Goal: Use online tool/utility: Utilize a website feature to perform a specific function

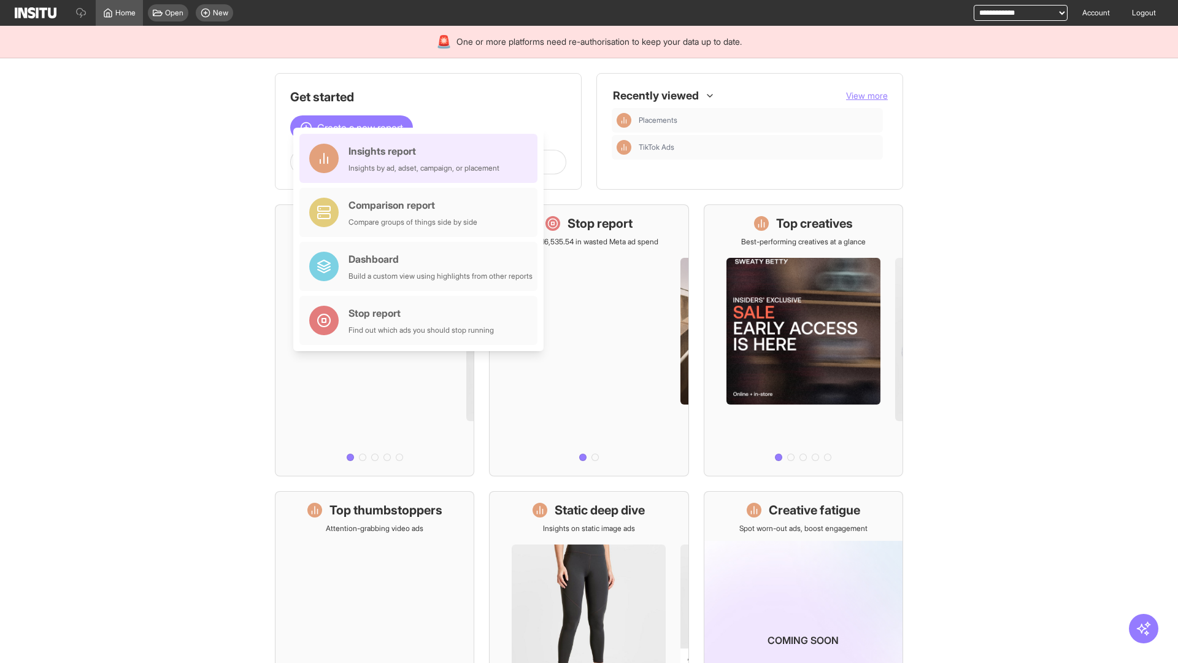
click at [422, 158] on div "Insights report Insights by ad, adset, campaign, or placement" at bounding box center [423, 158] width 151 height 29
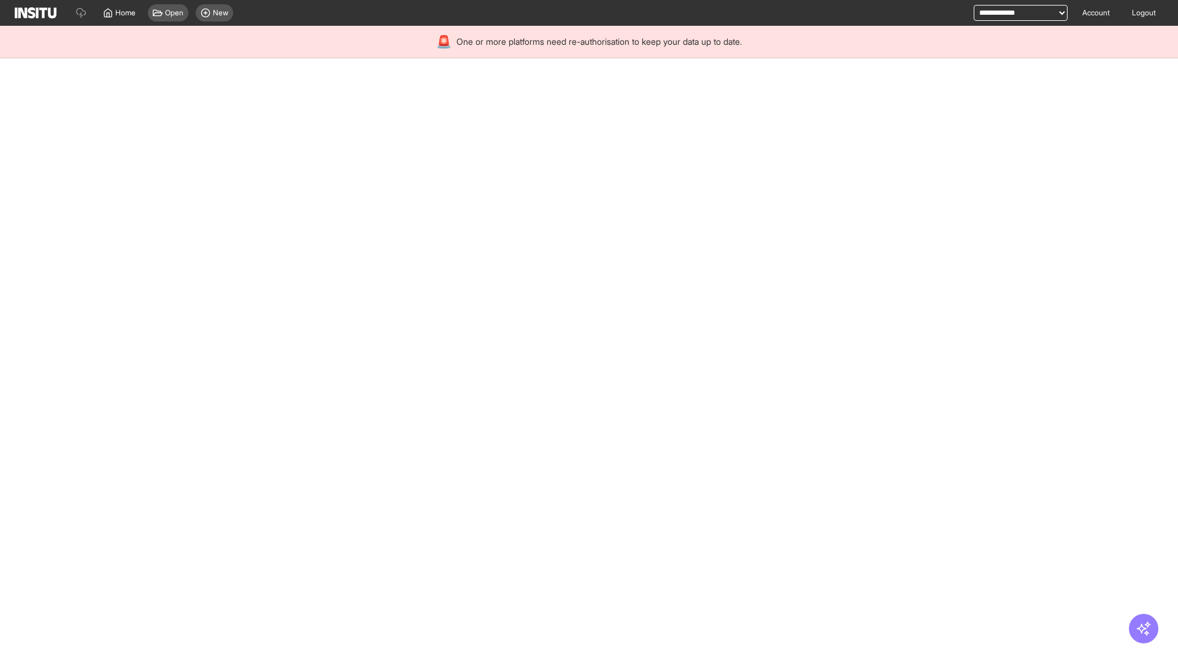
select select "**"
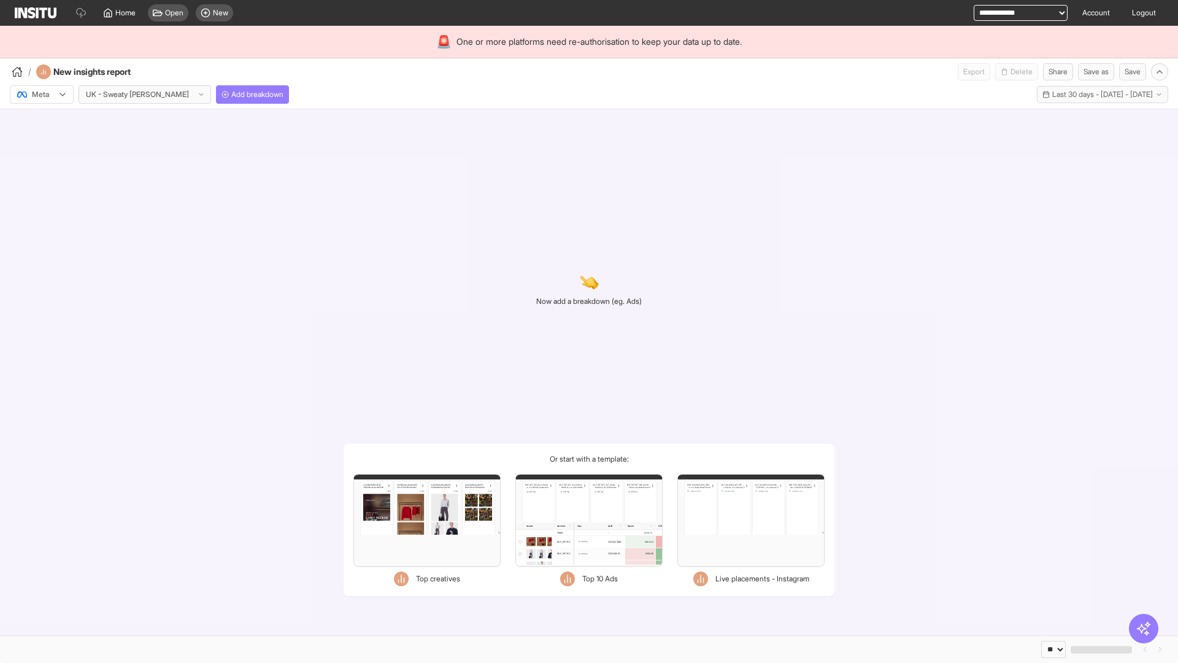
click at [42, 94] on div at bounding box center [33, 94] width 34 height 12
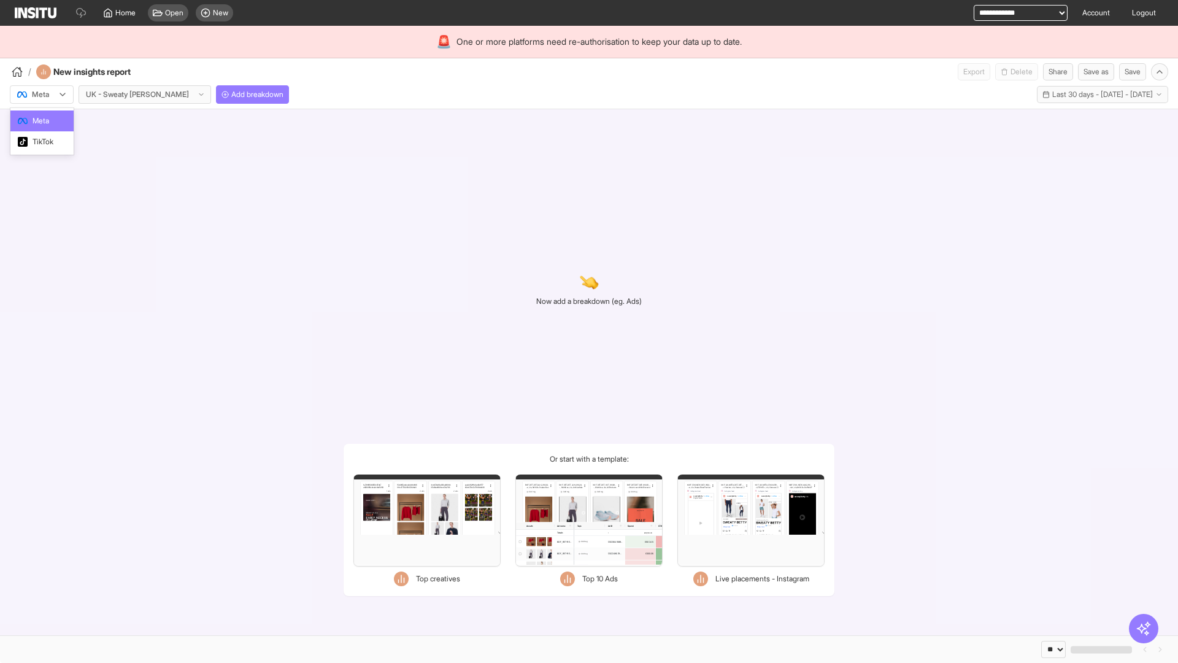
click at [44, 142] on span "TikTok" at bounding box center [43, 141] width 21 height 11
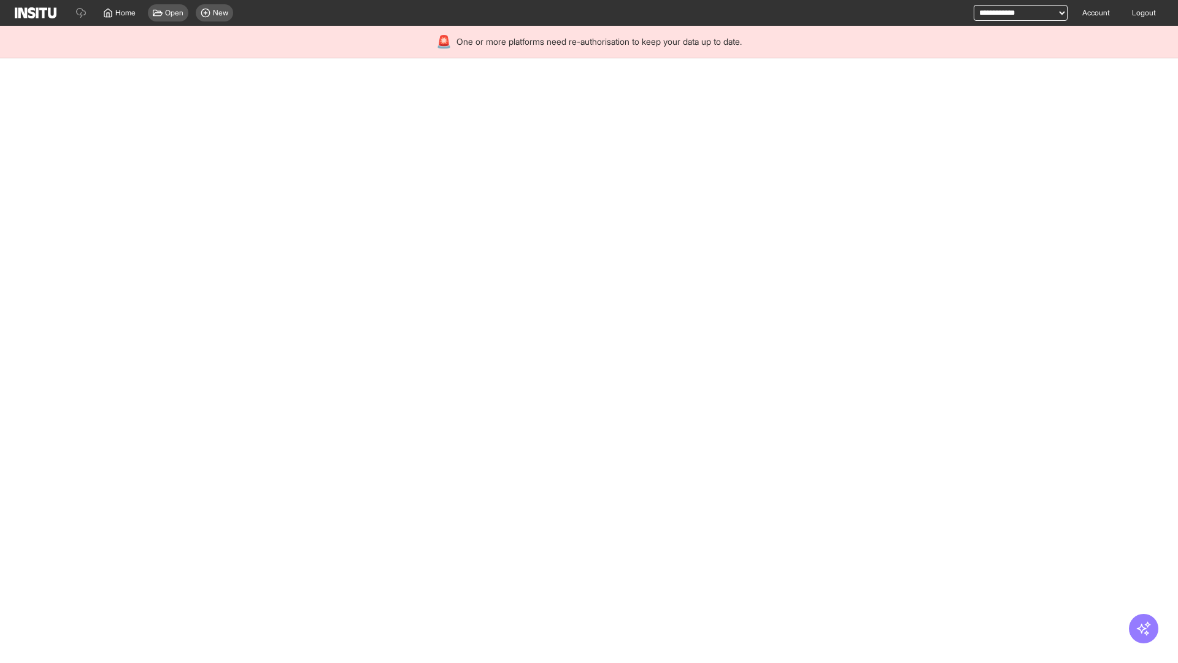
select select "**"
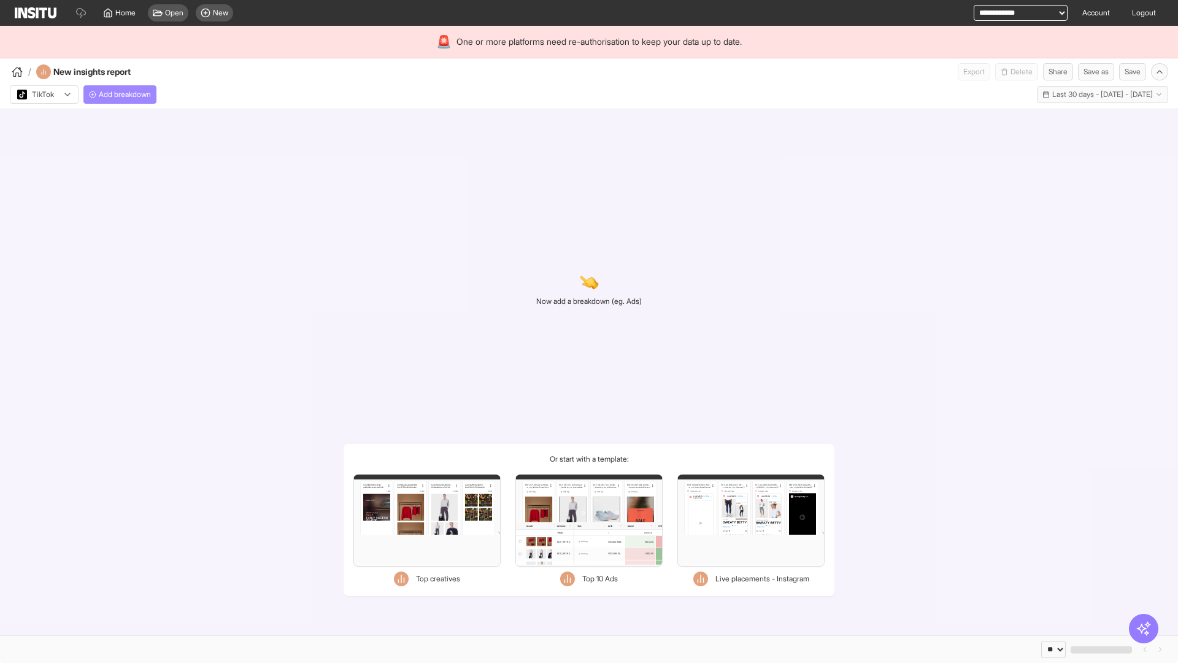
click at [122, 94] on span "Add breakdown" at bounding box center [125, 95] width 52 height 10
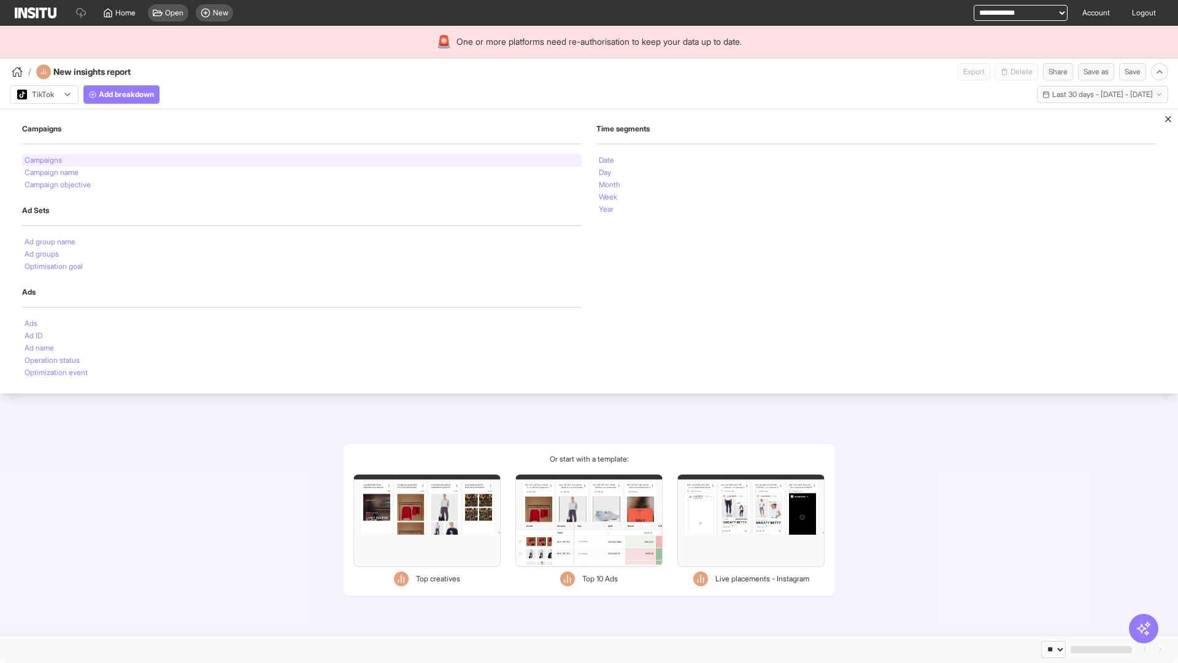
click at [44, 160] on li "Campaigns" at bounding box center [43, 159] width 37 height 7
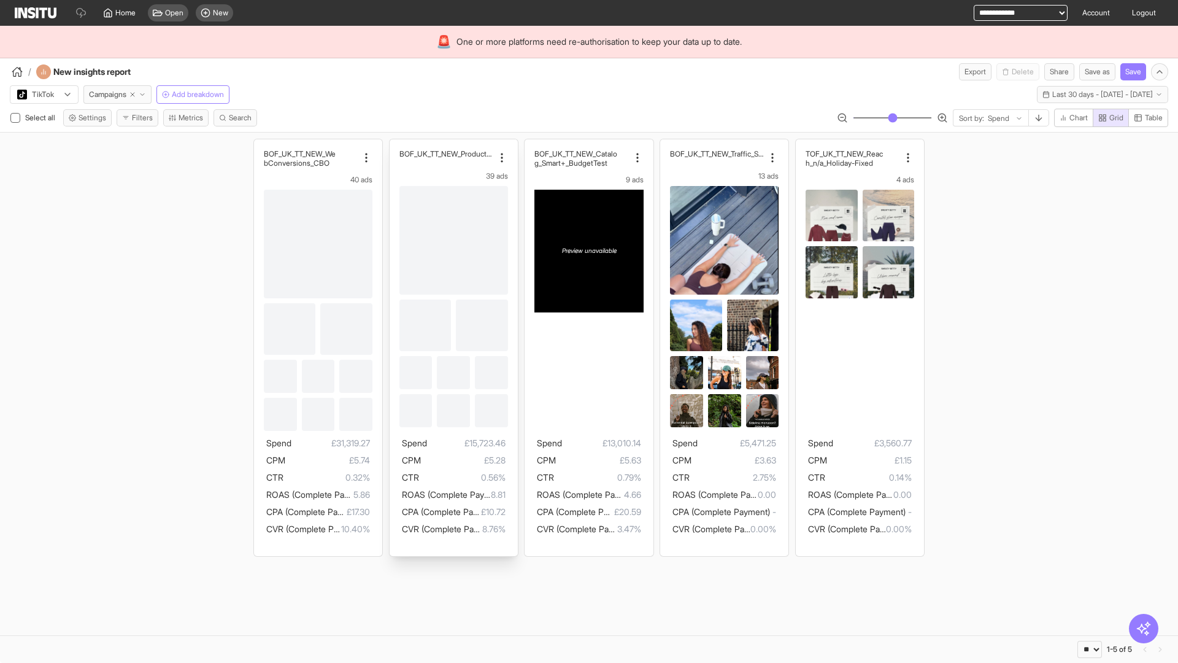
click at [260, 145] on div "BOF_UK_TT_NEW_We bConversions_CBO 40 ads Spend £31,319.27 CPM £5.74 CTR 0.32% R…" at bounding box center [318, 347] width 128 height 417
click at [395, 145] on div "BOF_UK_TT_NEW_ProductSales_n/a 39 ads Spend £15,723.46 CPM £5.28 CTR 0.56% ROAS…" at bounding box center [454, 347] width 128 height 417
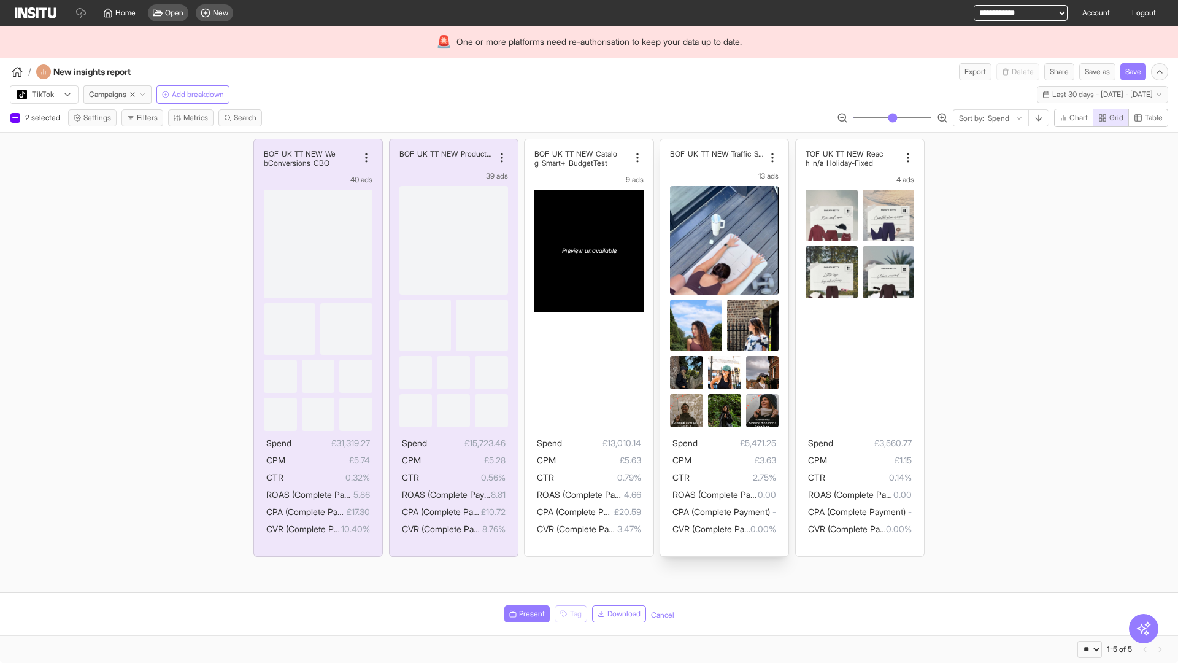
click at [666, 145] on div "BOF_UK_TT_NEW_Traffic_Smart+ 13 ads Spend £5,471.25 CPM £3.63 CTR 2.75% ROAS (C…" at bounding box center [724, 347] width 128 height 417
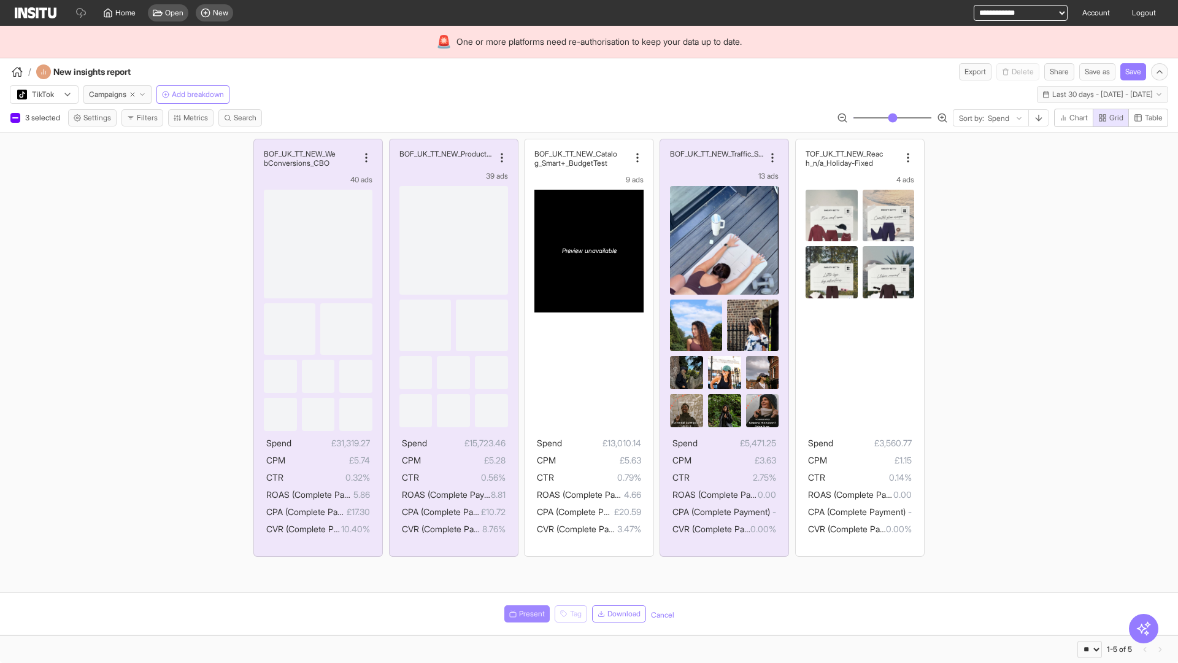
click at [525, 614] on span "Present" at bounding box center [532, 614] width 26 height 10
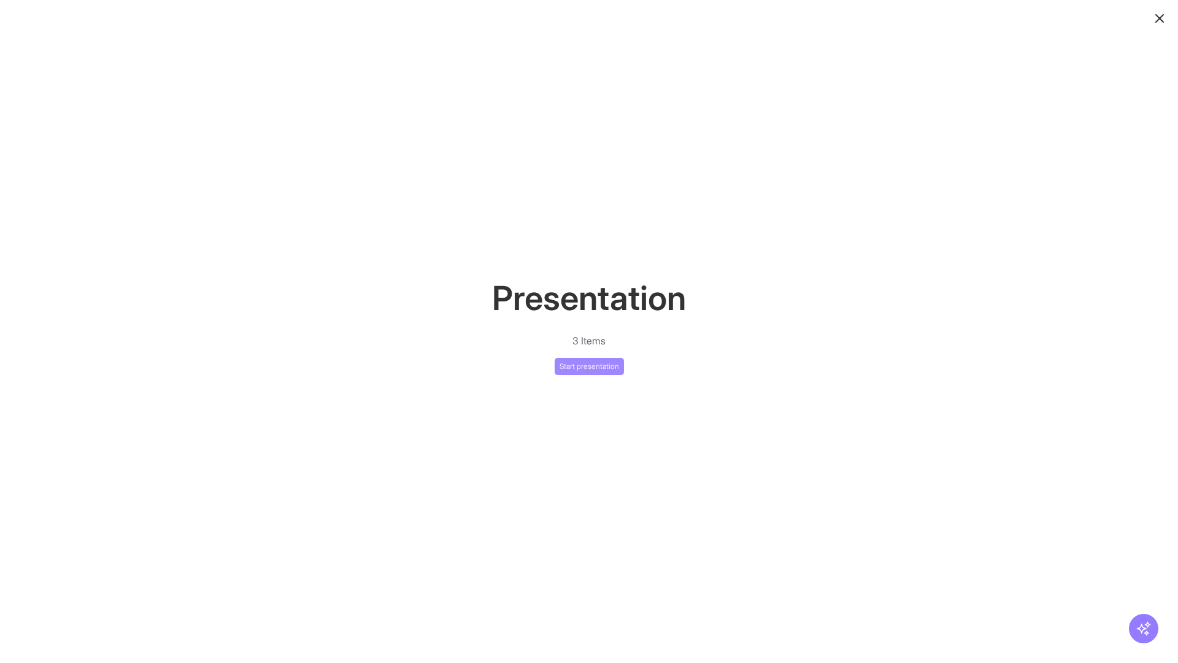
click at [589, 366] on button "Start presentation" at bounding box center [589, 366] width 69 height 17
